Goal: Task Accomplishment & Management: Manage account settings

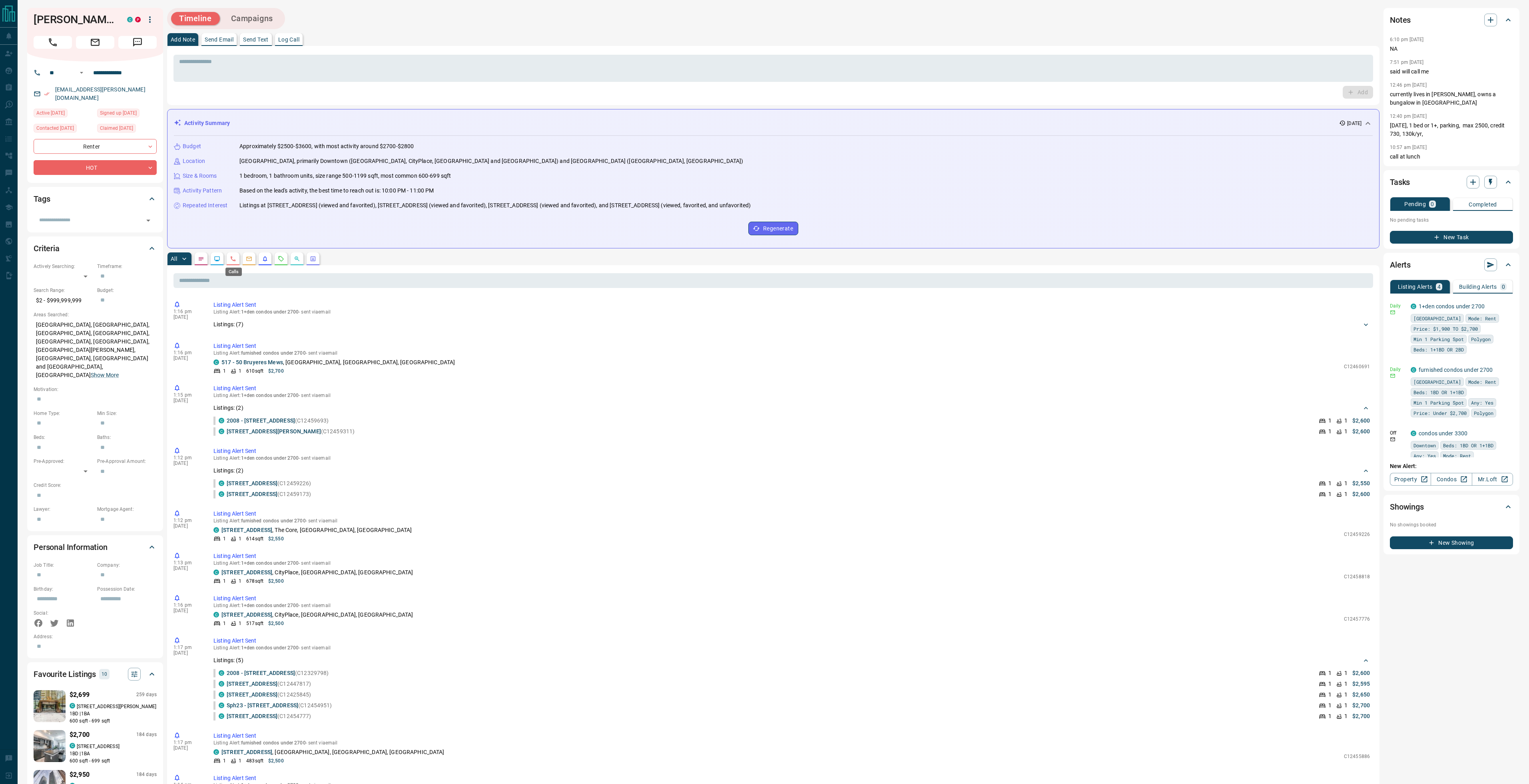
click at [235, 258] on icon "Calls" at bounding box center [233, 259] width 7 height 7
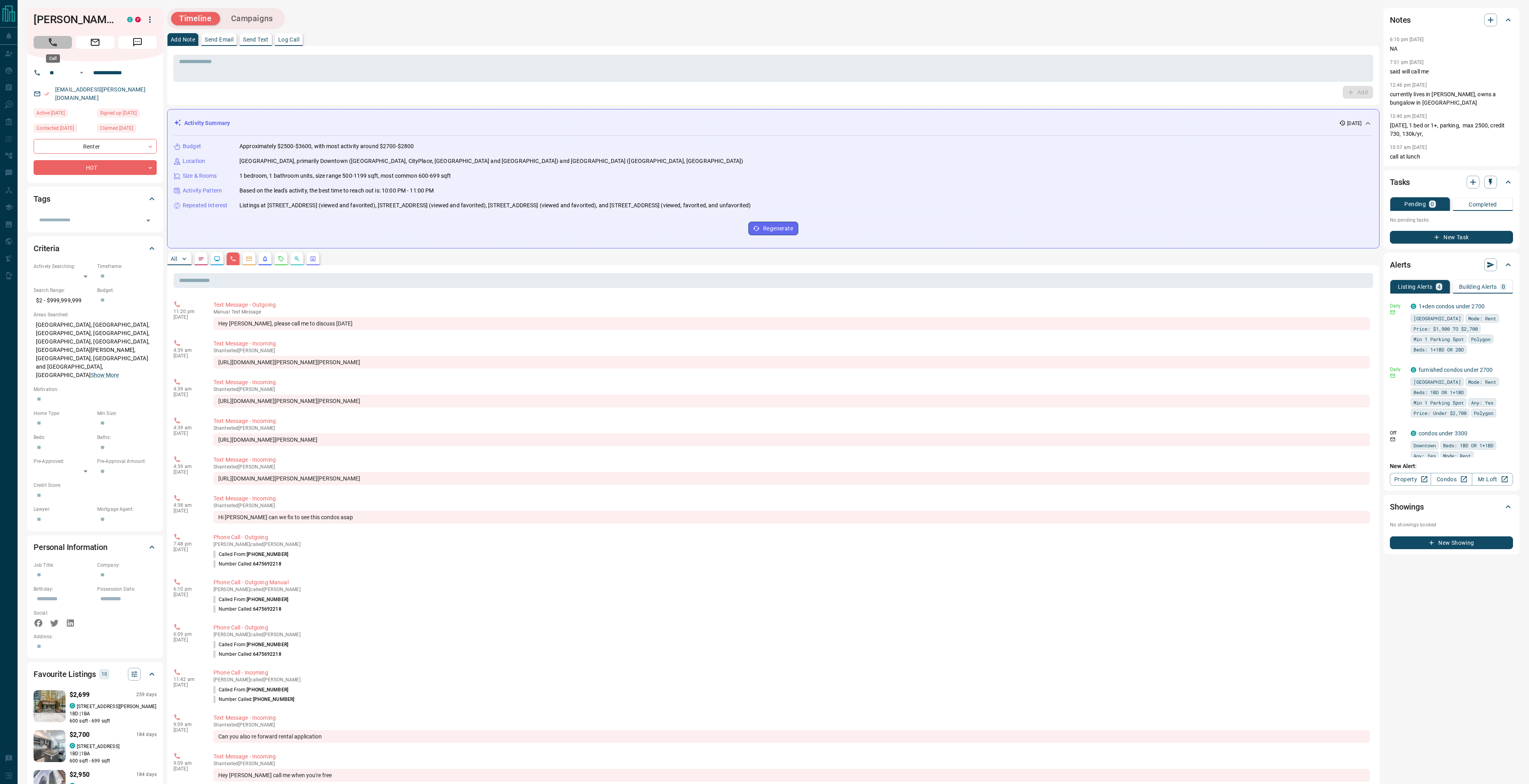
click at [56, 47] on icon "Call" at bounding box center [52, 42] width 10 height 10
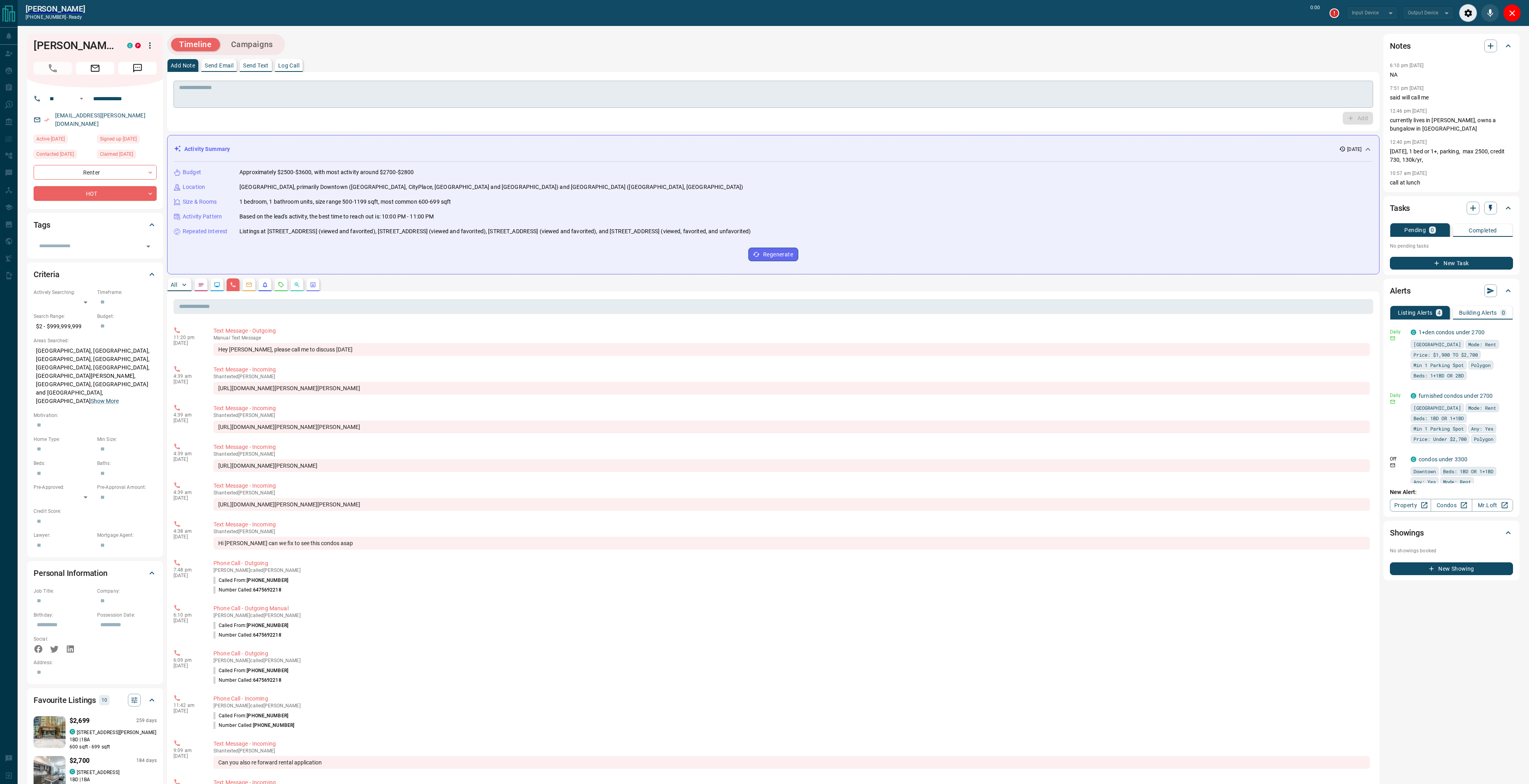
type input "*******"
click at [288, 69] on button "Log Call" at bounding box center [289, 65] width 27 height 12
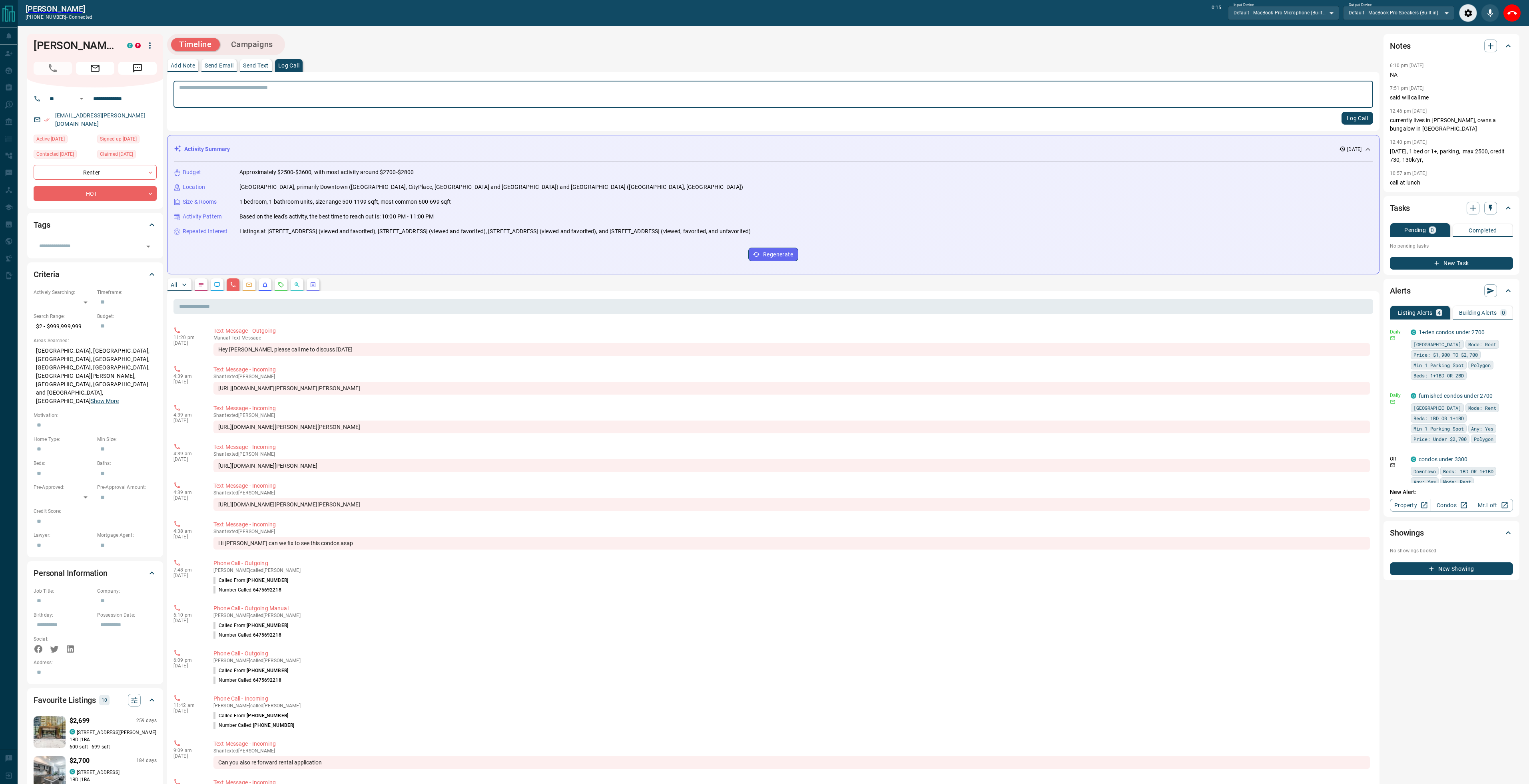
click at [294, 87] on textarea at bounding box center [773, 94] width 1188 height 21
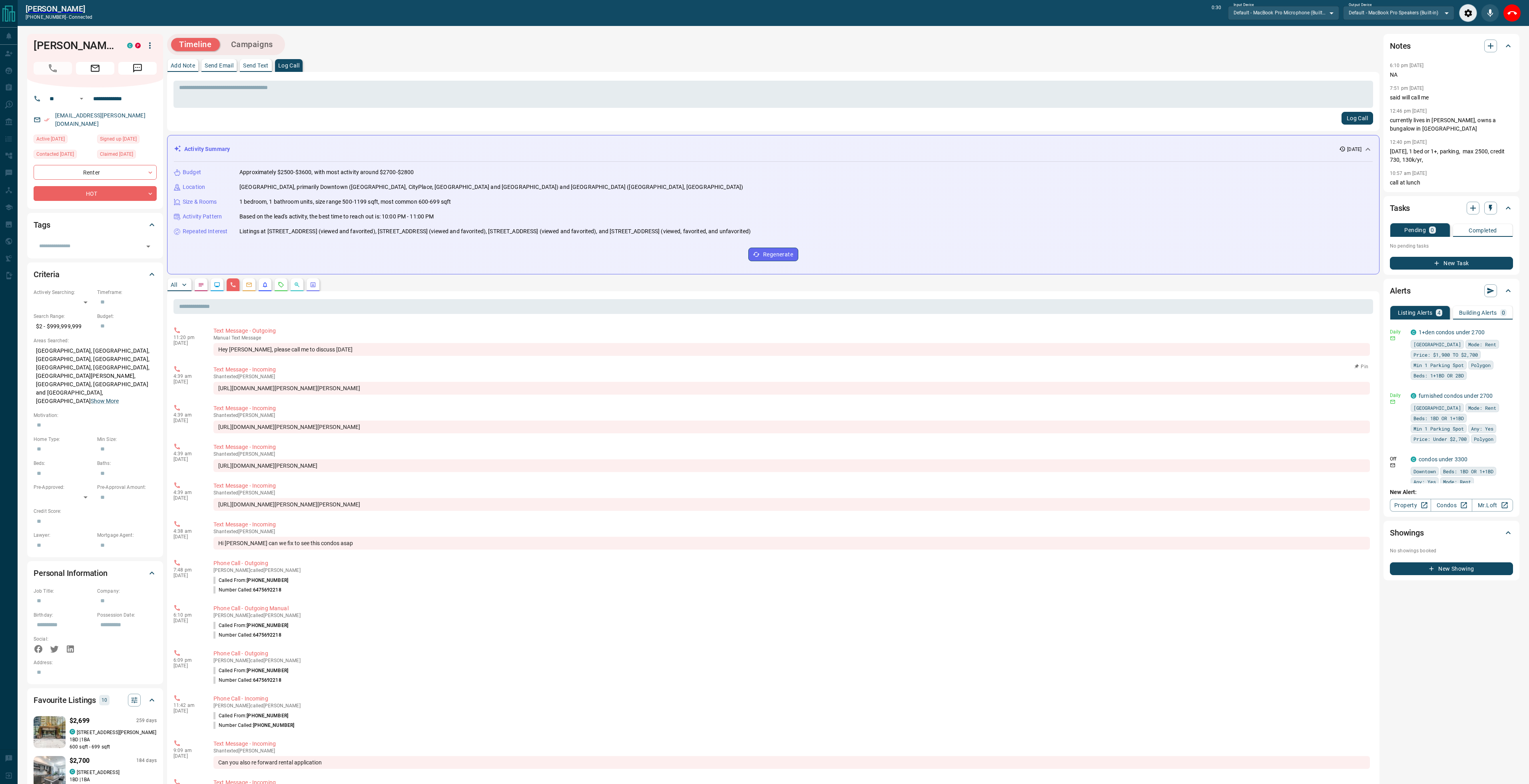
click at [342, 391] on div "[URL][DOMAIN_NAME][PERSON_NAME][PERSON_NAME]" at bounding box center [792, 387] width 1156 height 12
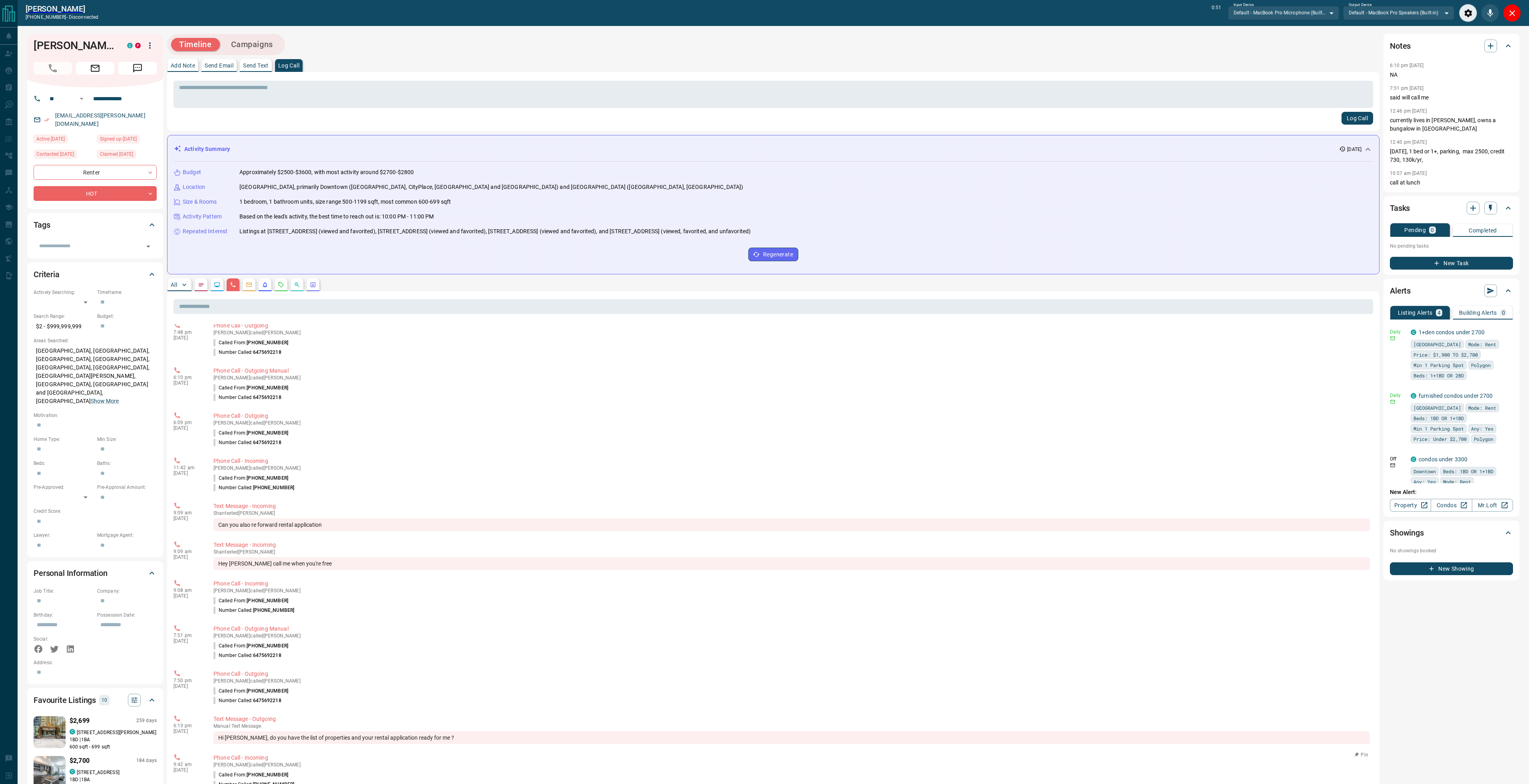
scroll to position [68, 0]
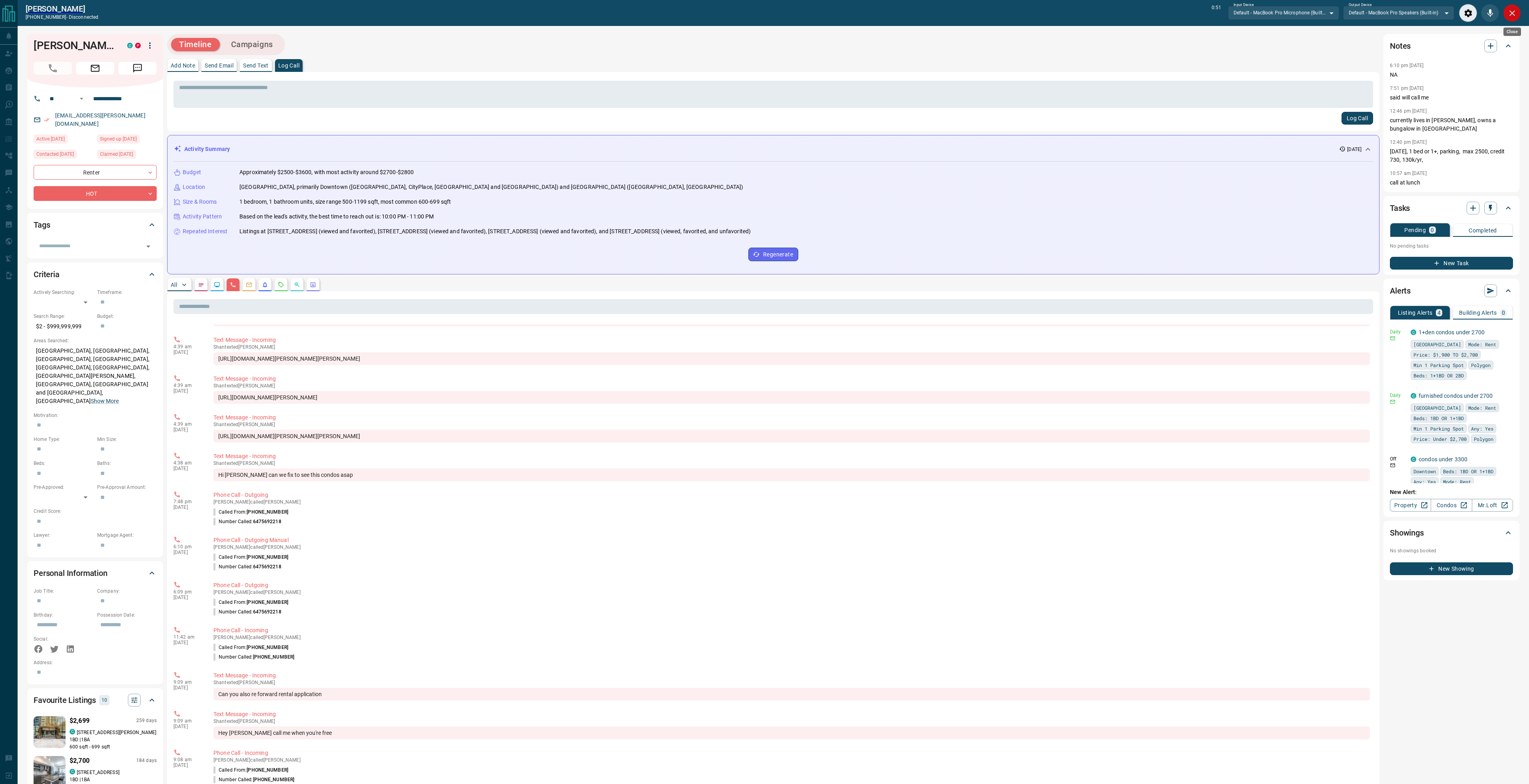
click at [1512, 16] on icon "Close" at bounding box center [1512, 13] width 10 height 10
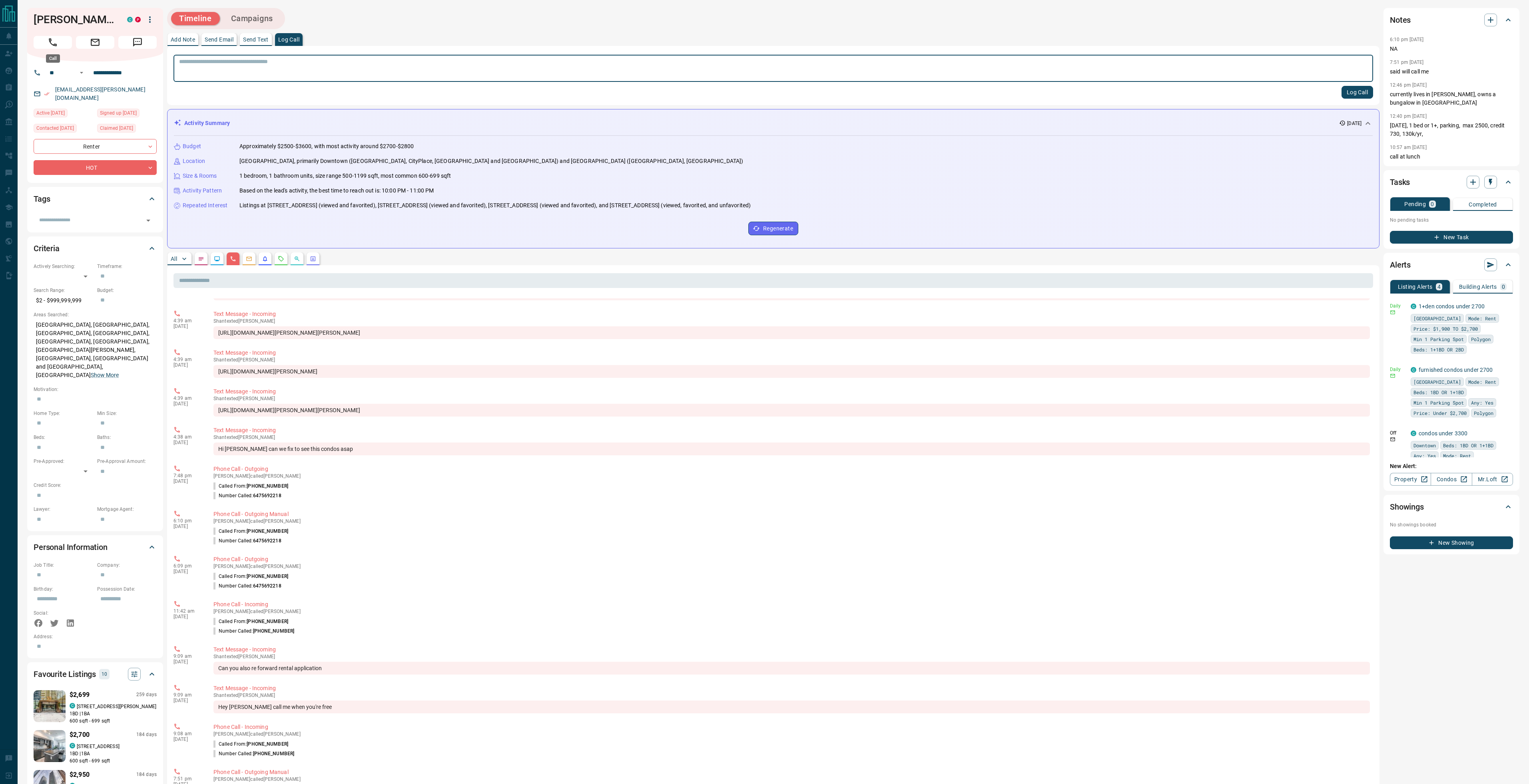
scroll to position [113, 0]
click at [55, 42] on icon "Call" at bounding box center [52, 42] width 10 height 10
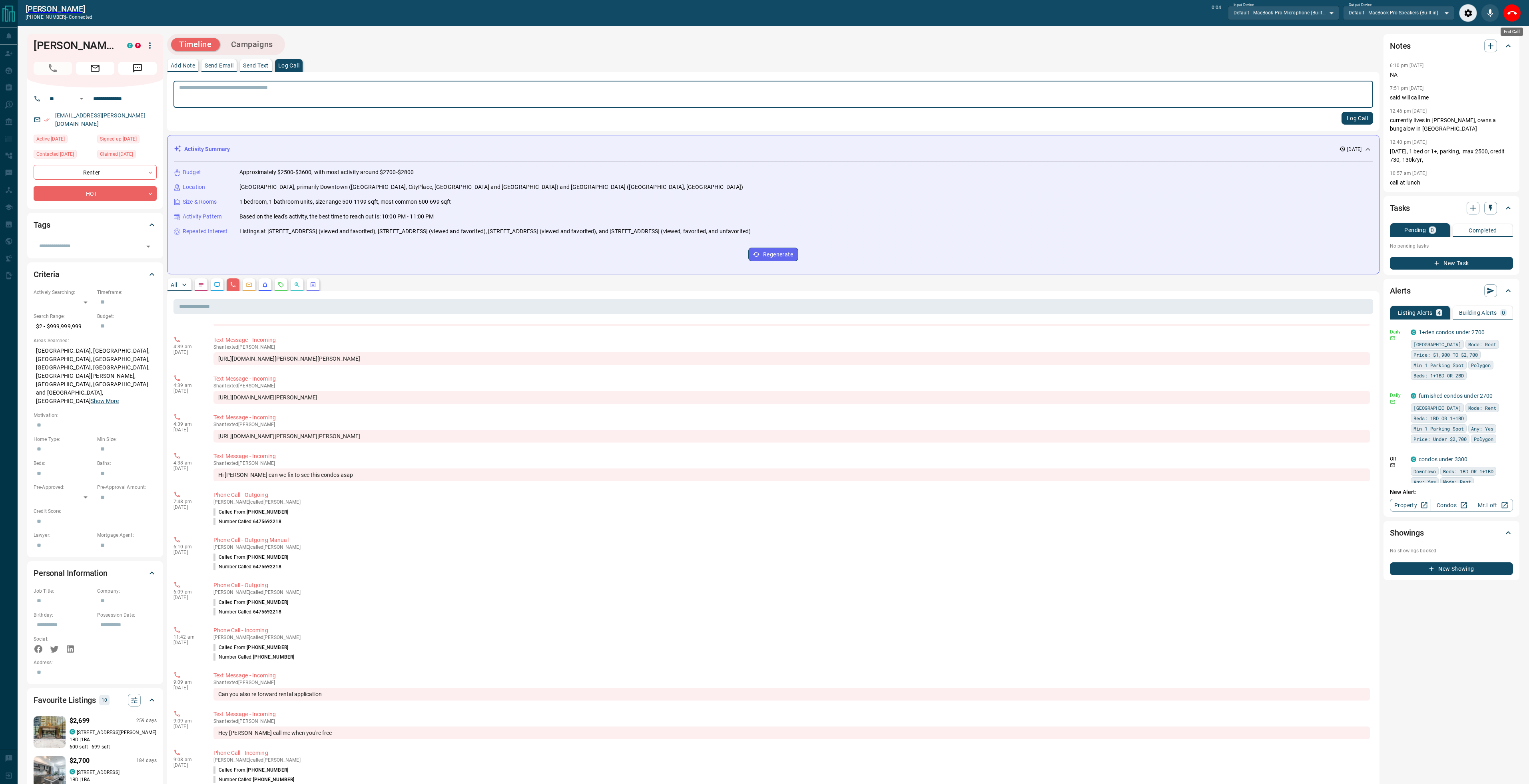
click at [1511, 17] on icon "End Call" at bounding box center [1512, 13] width 10 height 10
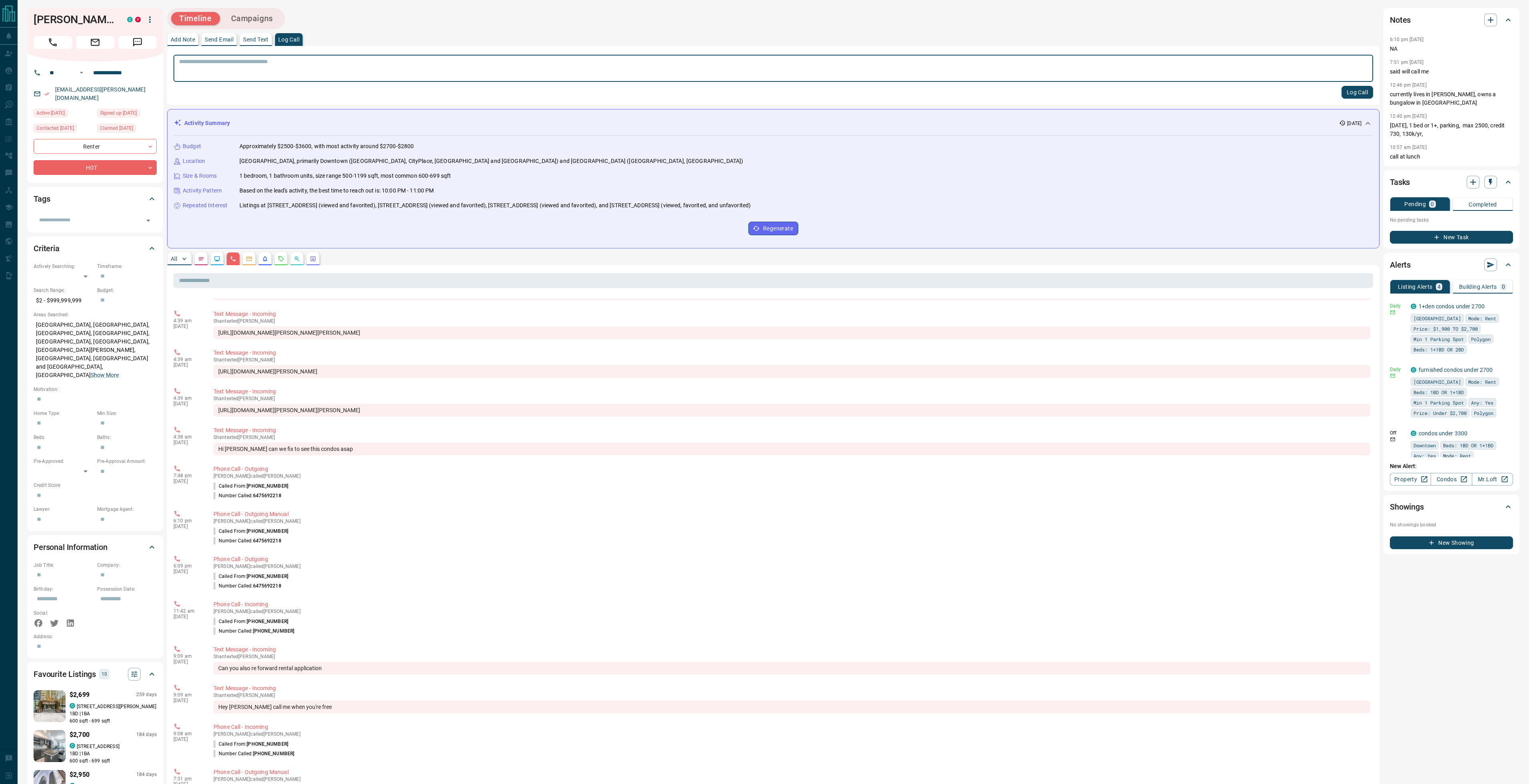
scroll to position [159, 0]
click at [307, 71] on textarea at bounding box center [773, 68] width 1188 height 21
type textarea "**********"
click at [1356, 93] on button "Log Call" at bounding box center [1357, 91] width 32 height 12
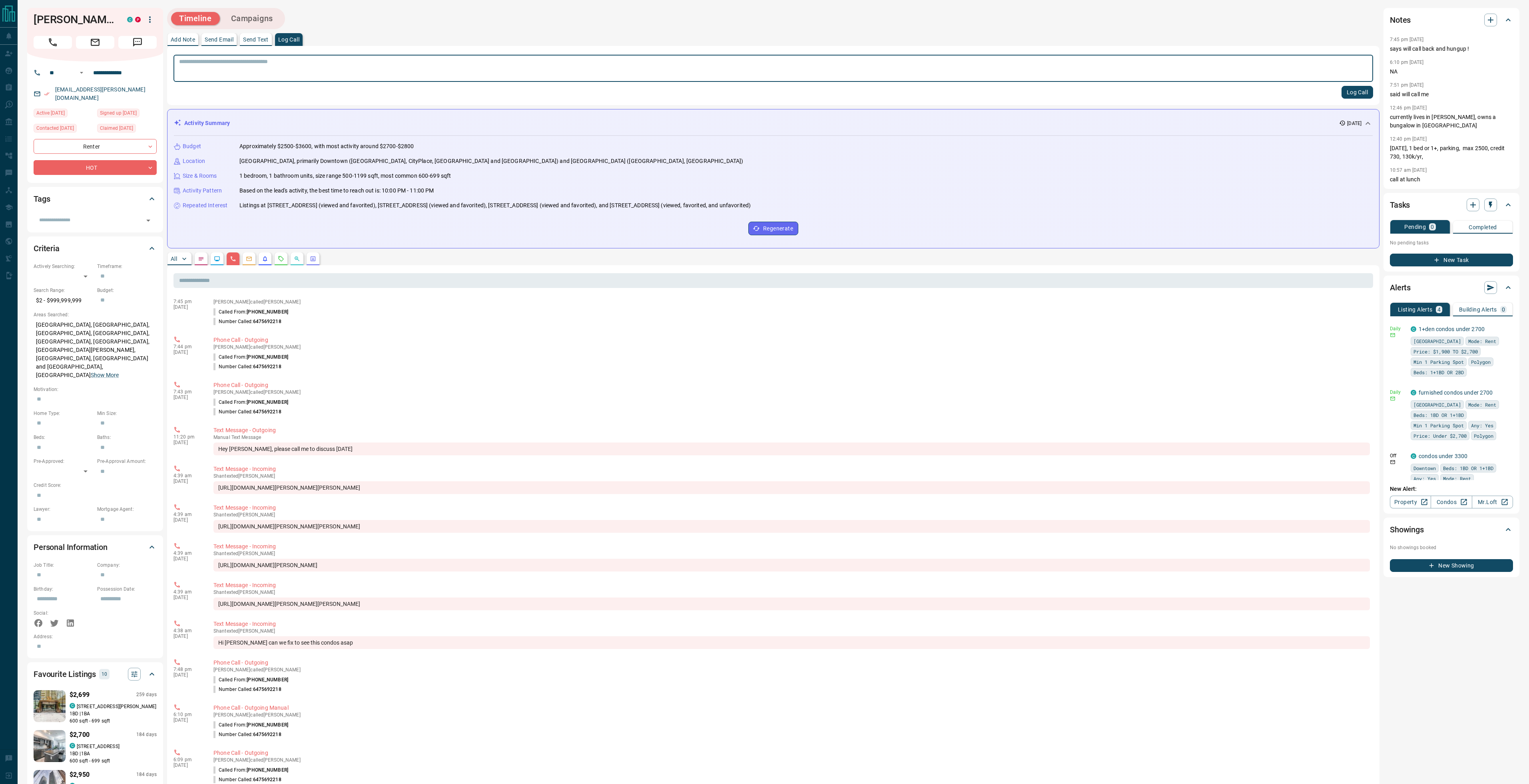
scroll to position [0, 0]
